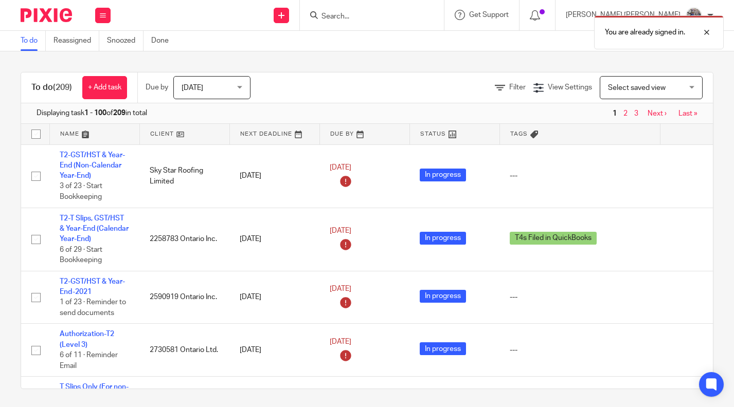
click at [416, 7] on div at bounding box center [372, 15] width 144 height 30
click at [707, 33] on div at bounding box center [699, 32] width 28 height 12
click at [413, 16] on input "Search" at bounding box center [366, 16] width 93 height 9
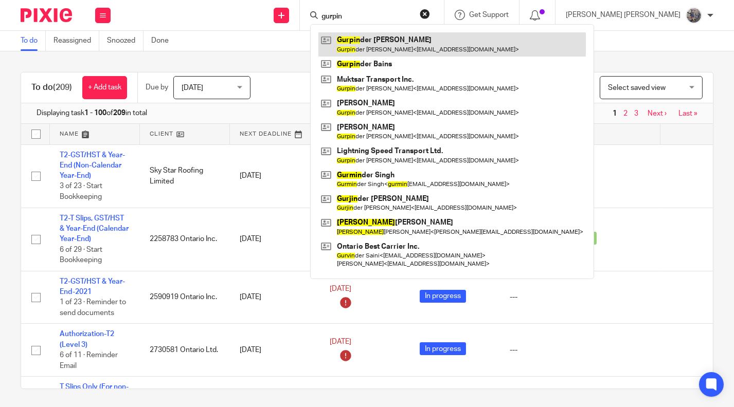
type input "gurpin"
click at [453, 42] on link at bounding box center [451, 44] width 267 height 24
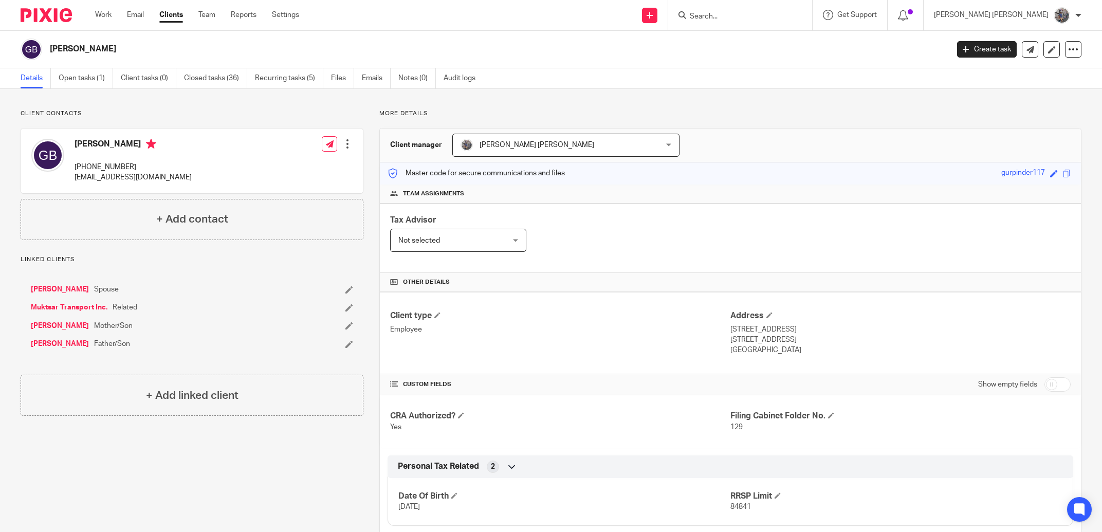
click at [733, 19] on form at bounding box center [744, 15] width 110 height 13
click at [733, 18] on input "Search" at bounding box center [735, 16] width 93 height 9
